Goal: Find specific page/section: Find specific page/section

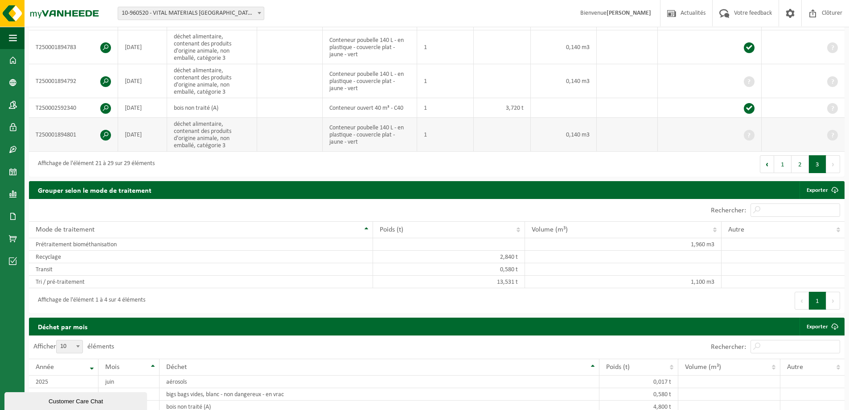
click at [247, 121] on td "déchet alimentaire, contenant des produits d'origine animale, non emballé, caté…" at bounding box center [212, 135] width 90 height 34
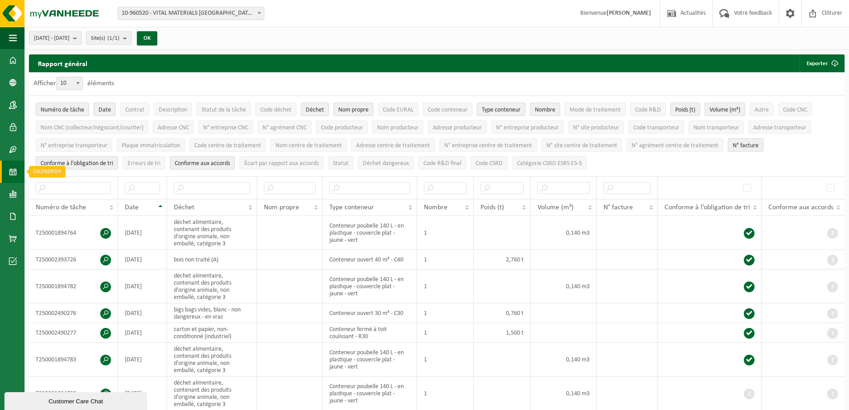
click at [13, 165] on span at bounding box center [13, 171] width 8 height 22
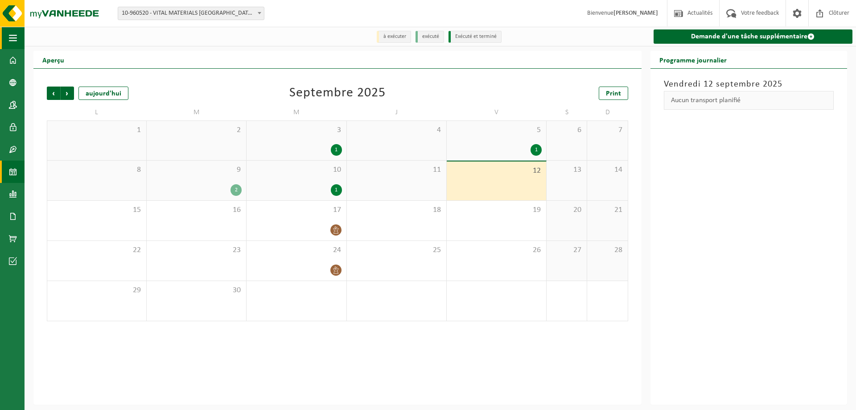
click at [12, 42] on span "button" at bounding box center [13, 38] width 8 height 22
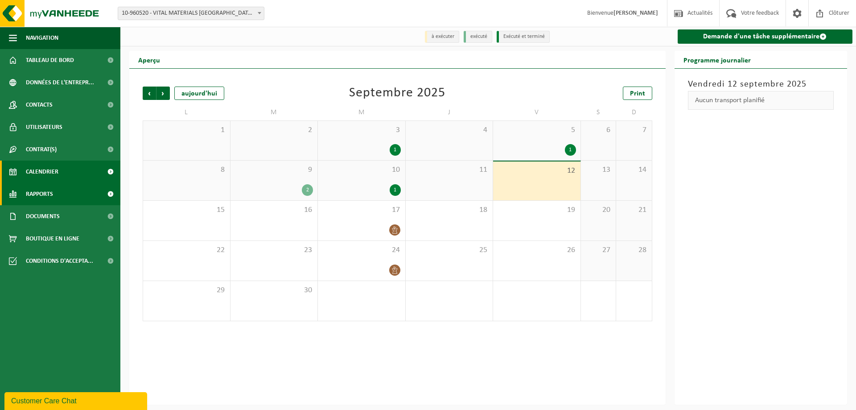
click at [35, 186] on span "Rapports" at bounding box center [39, 194] width 27 height 22
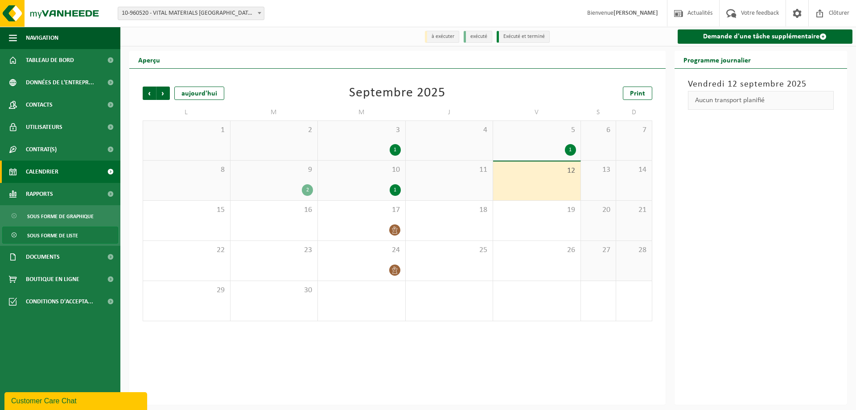
click at [43, 227] on span "Sous forme de liste" at bounding box center [52, 235] width 51 height 17
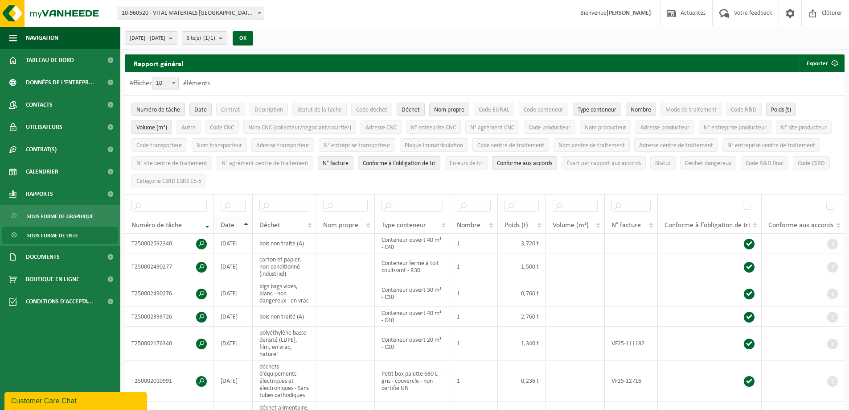
click at [249, 222] on th "Date" at bounding box center [233, 225] width 39 height 17
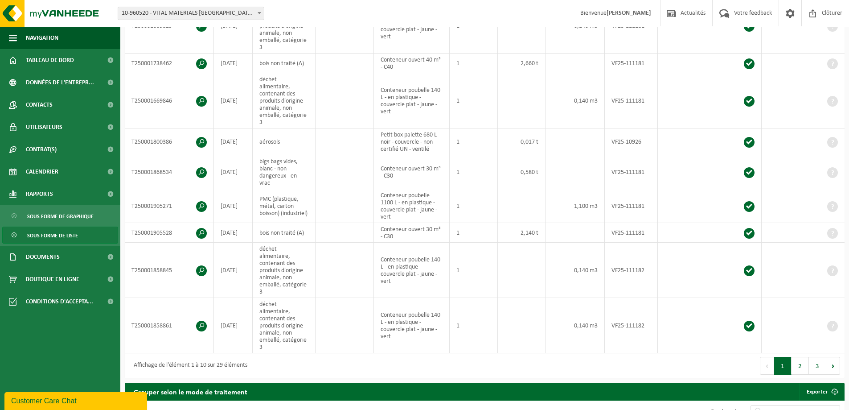
scroll to position [357, 0]
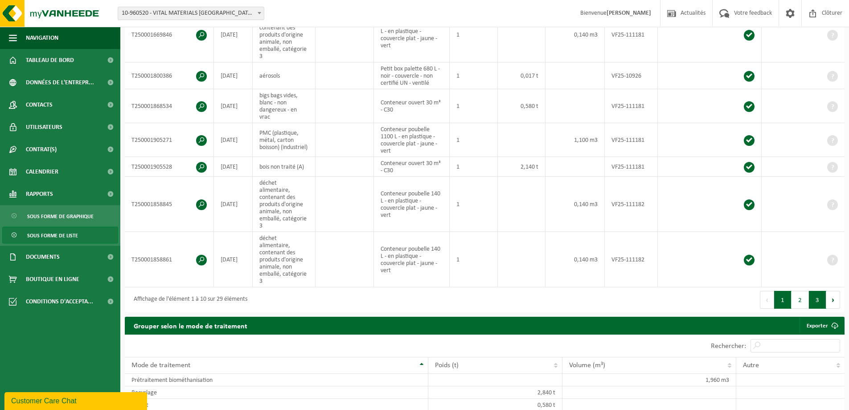
click at [819, 291] on button "3" at bounding box center [817, 300] width 17 height 18
